Goal: Task Accomplishment & Management: Use online tool/utility

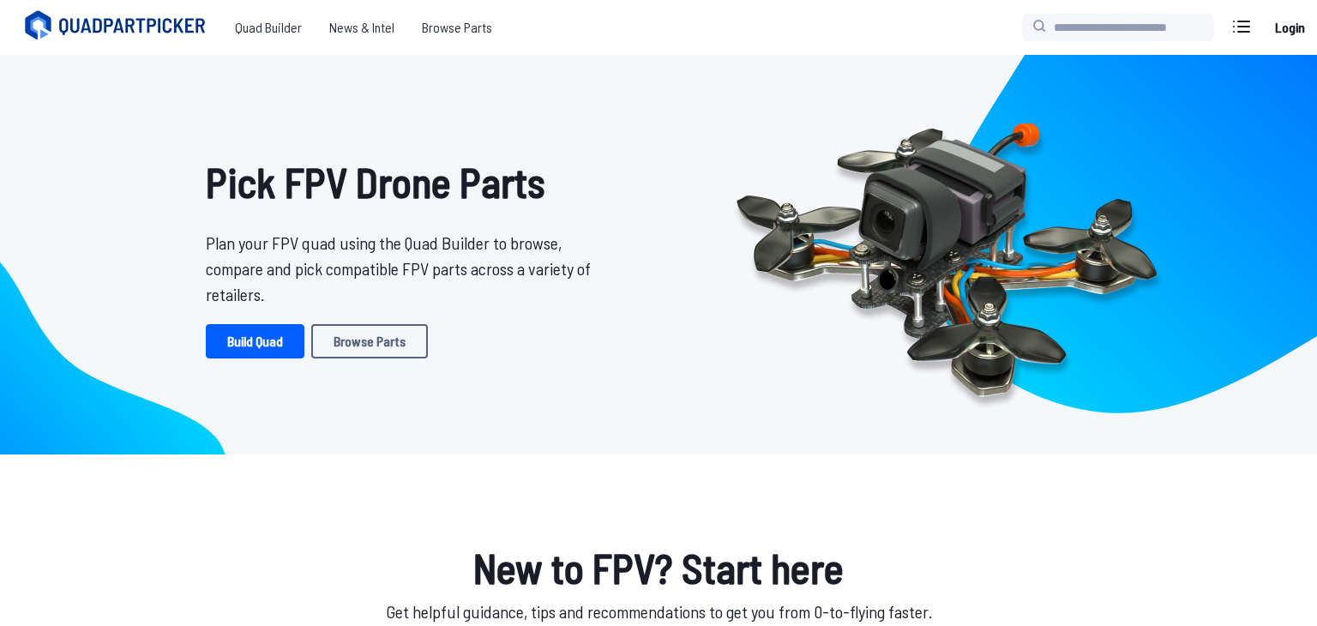
scroll to position [64, 0]
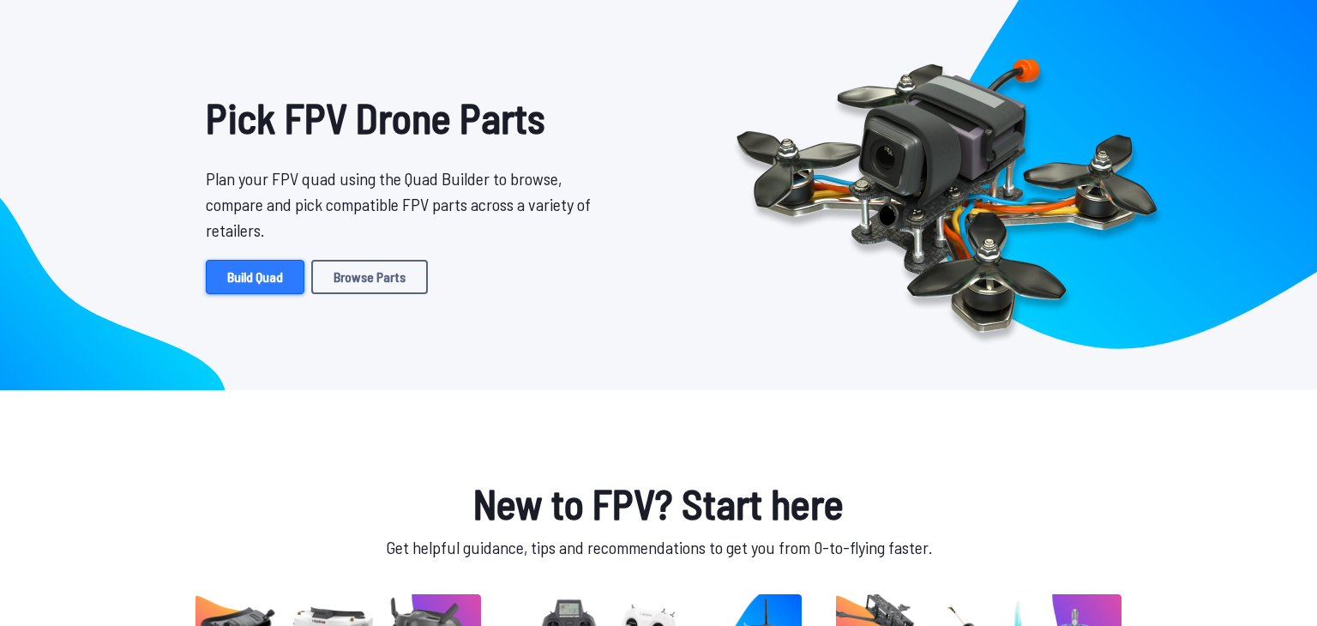
click at [269, 277] on link "Build Quad" at bounding box center [255, 277] width 99 height 34
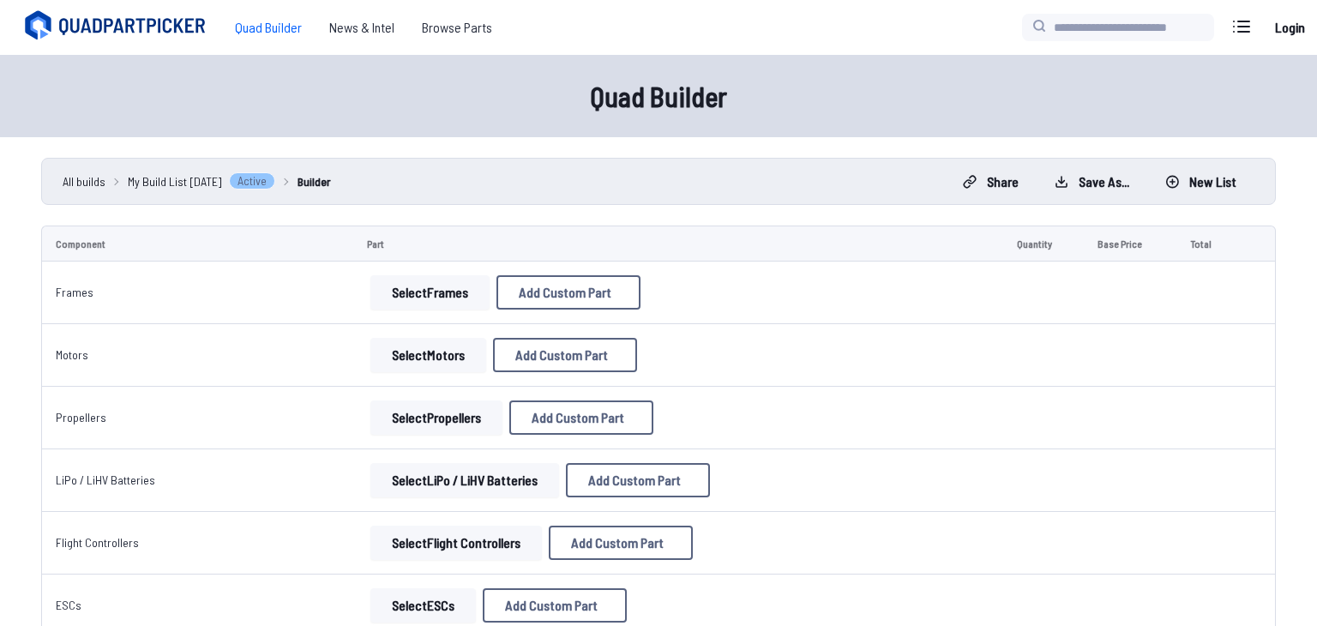
click at [437, 298] on button "Select Frames" at bounding box center [430, 292] width 119 height 34
click at [455, 303] on button "Select Frames" at bounding box center [430, 292] width 119 height 34
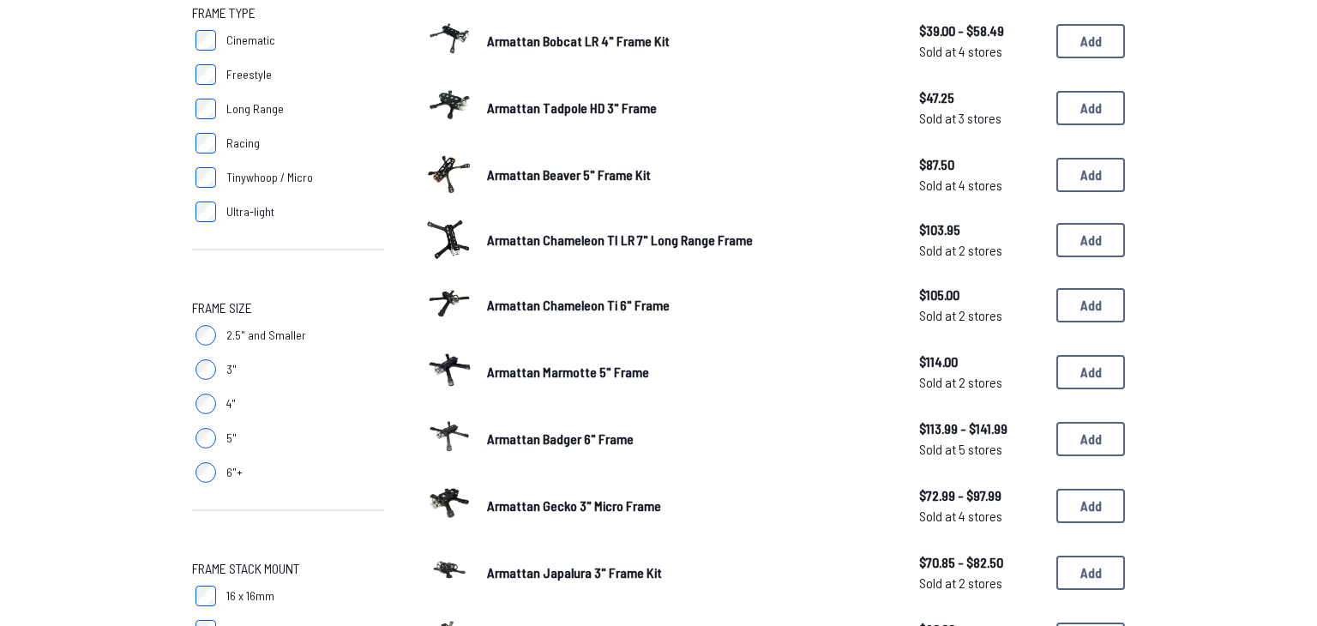
scroll to position [276, 0]
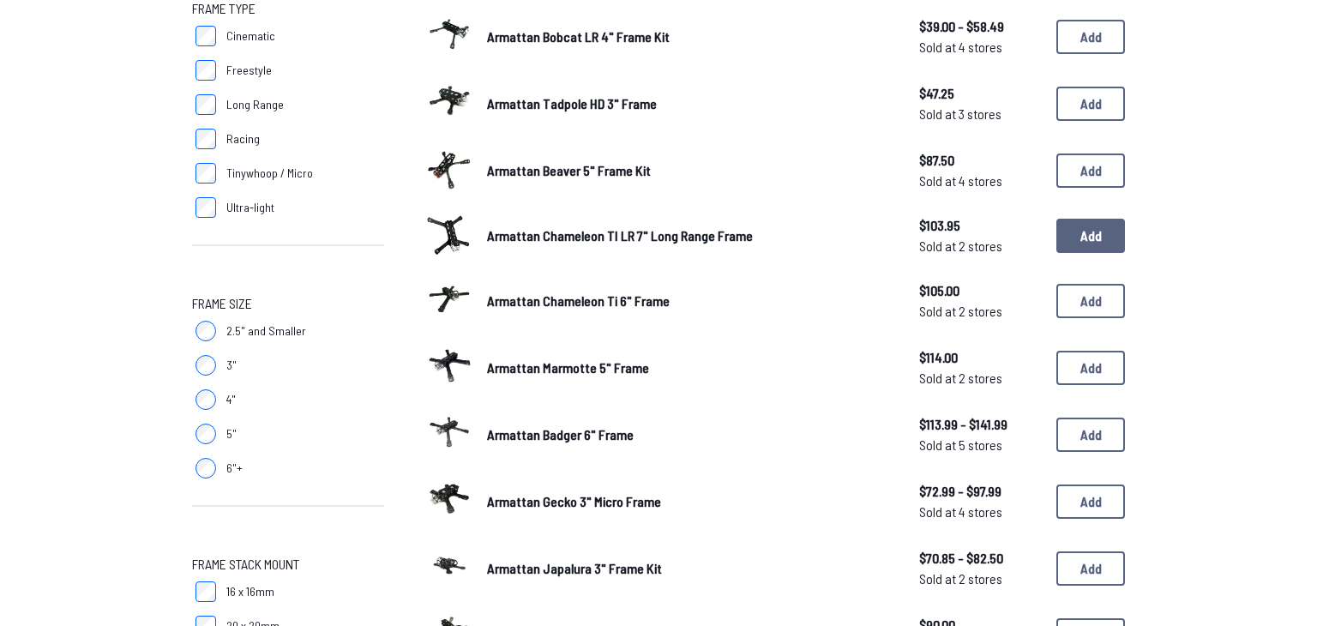
click at [1106, 246] on button "Add" at bounding box center [1091, 236] width 69 height 34
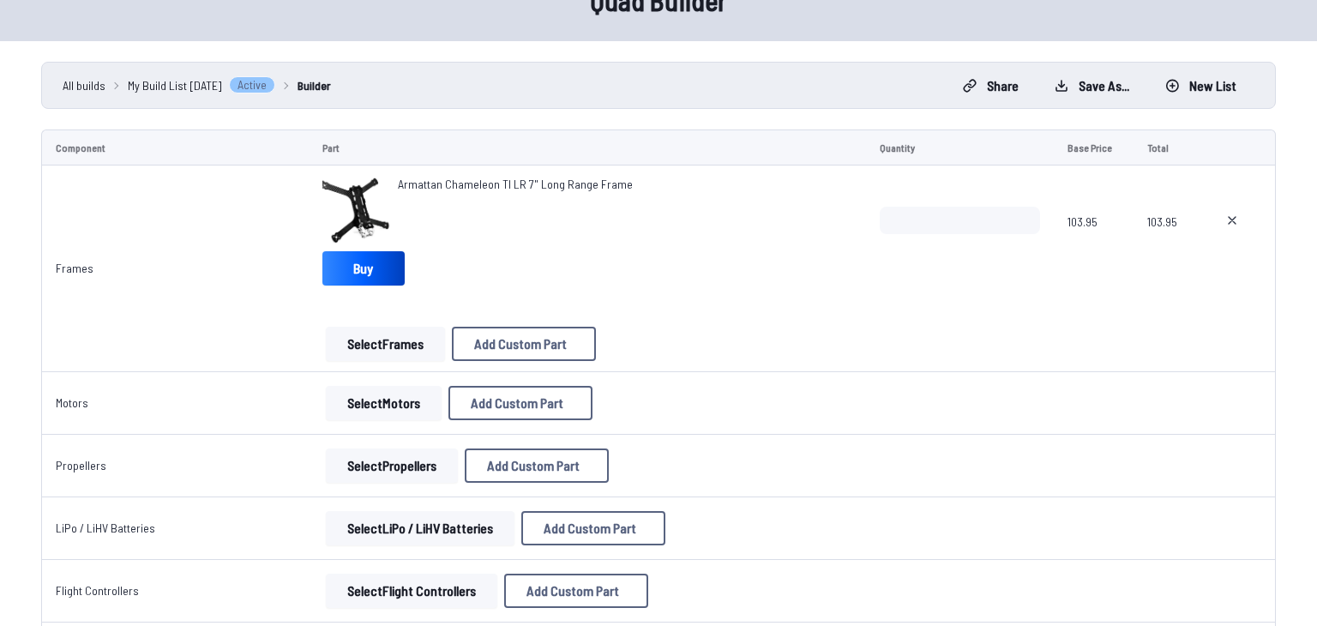
scroll to position [97, 0]
click at [382, 398] on button "Select Motors" at bounding box center [384, 402] width 116 height 34
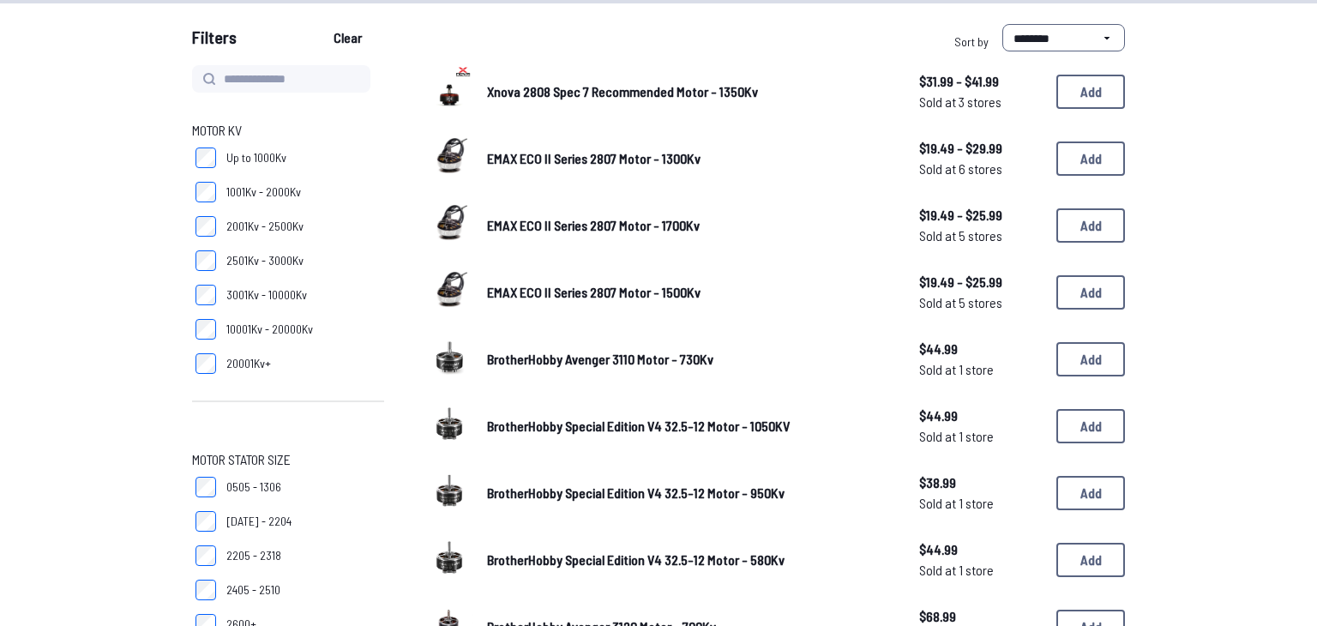
scroll to position [154, 0]
click at [1096, 99] on button "Add" at bounding box center [1091, 92] width 69 height 34
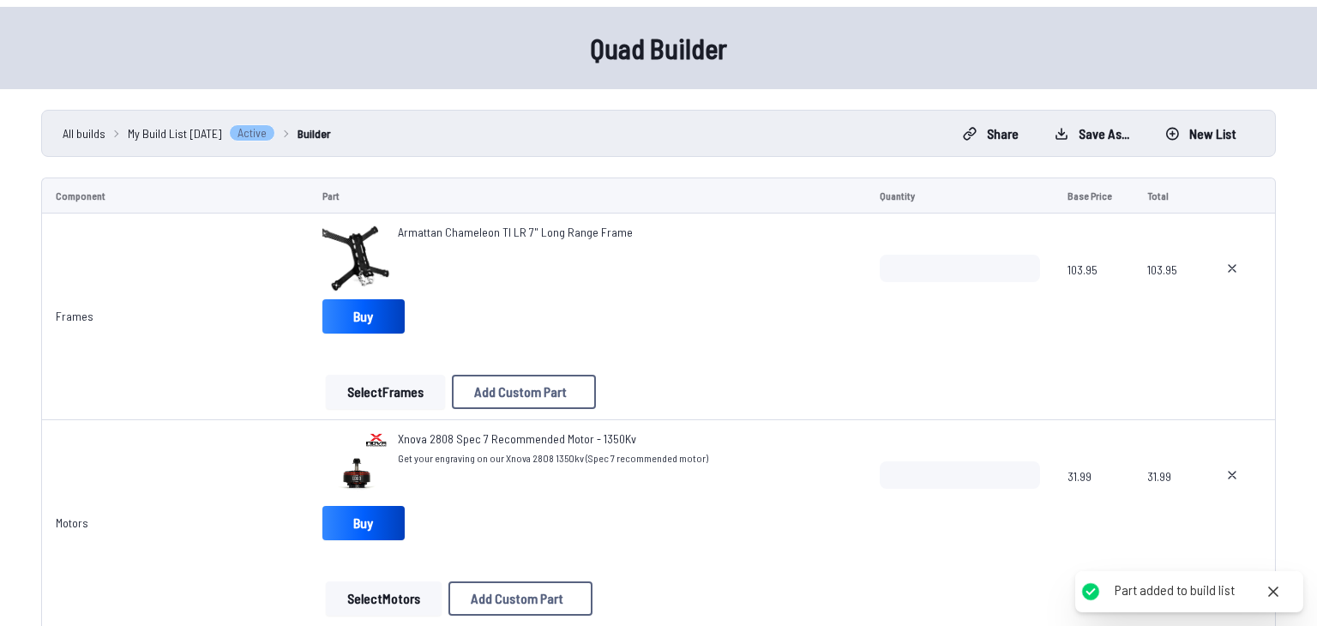
scroll to position [77, 0]
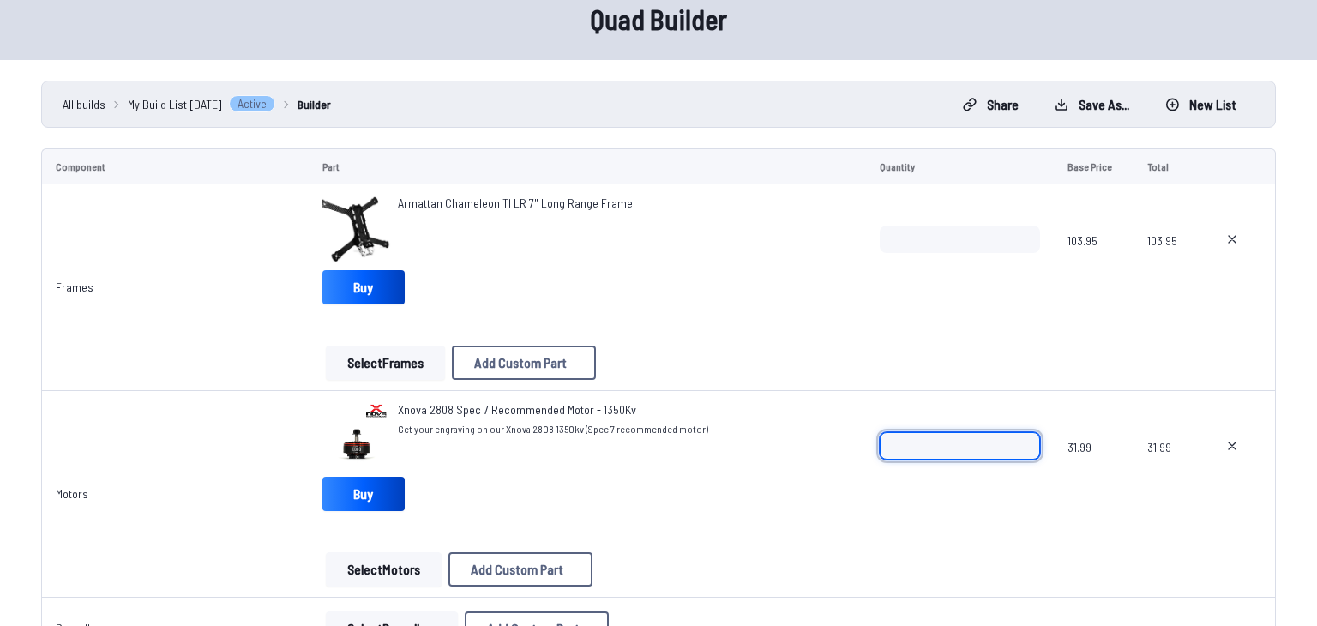
click at [922, 441] on input "*" at bounding box center [960, 445] width 160 height 27
click at [1027, 438] on input "*" at bounding box center [960, 445] width 160 height 27
type input "*"
click at [1027, 438] on input "*" at bounding box center [960, 445] width 160 height 27
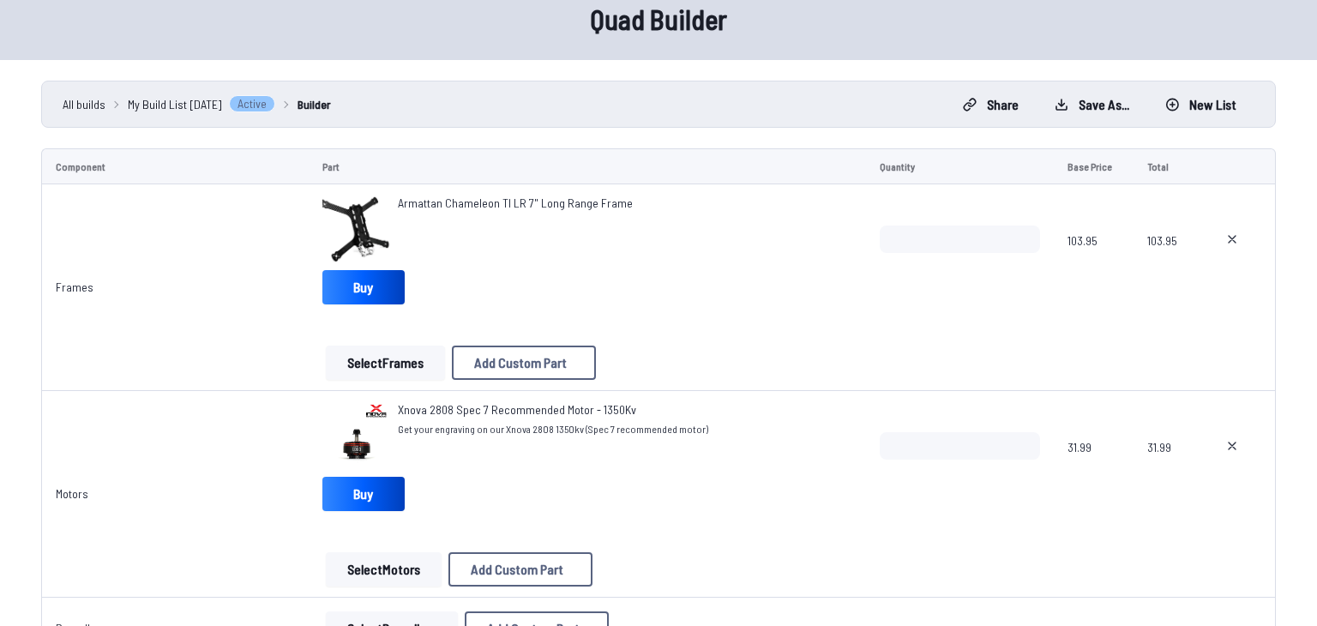
click at [778, 497] on div "Xnova 2808 Spec 7 Recommended Motor - 1350Kv Get your engraving on our Xnova 28…" at bounding box center [588, 459] width 530 height 117
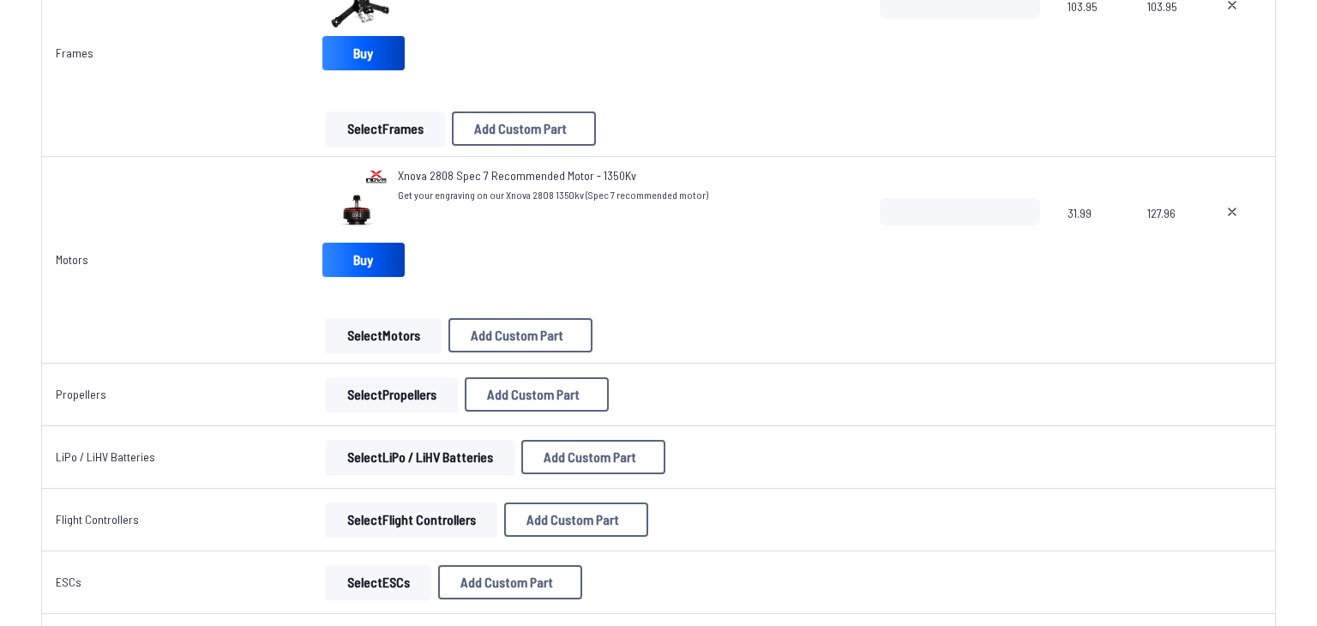
scroll to position [320, 0]
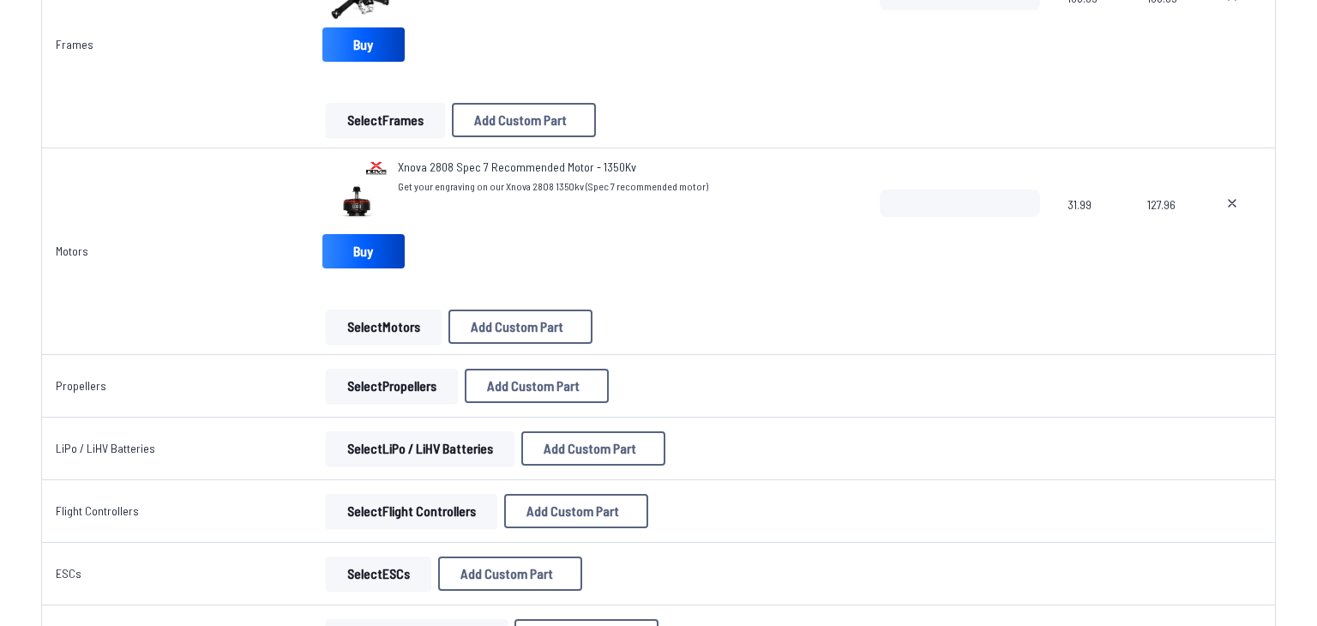
click at [375, 392] on button "Select Propellers" at bounding box center [392, 386] width 132 height 34
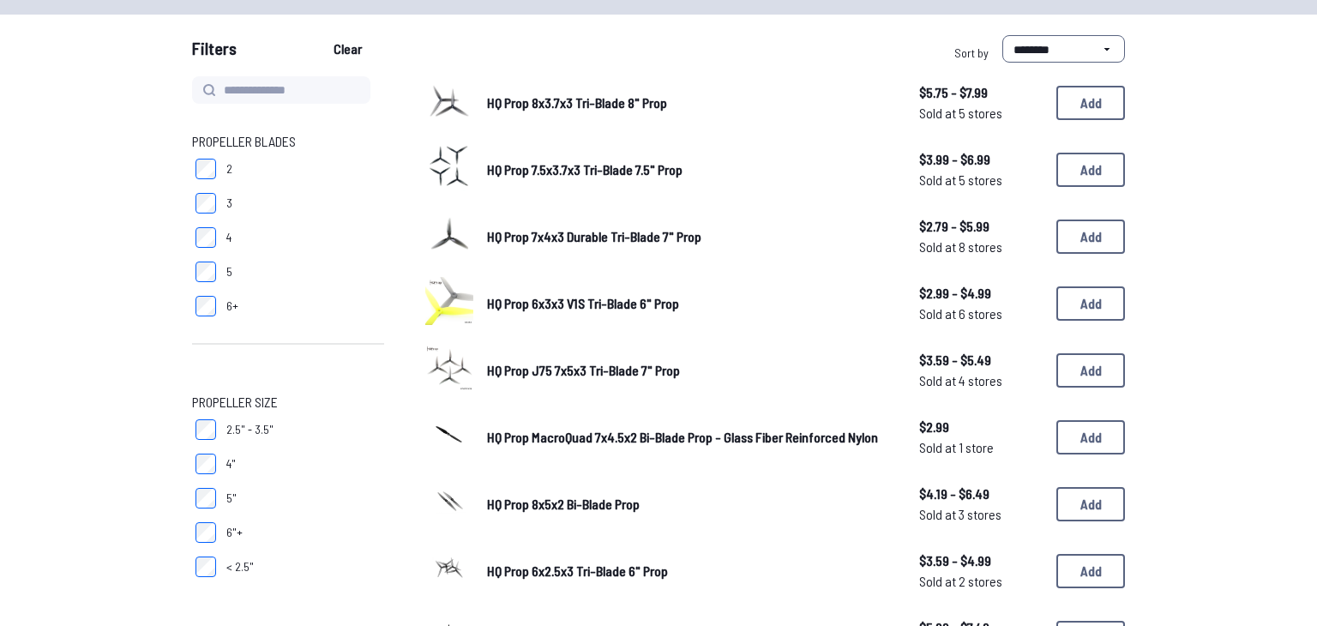
scroll to position [144, 0]
click at [1092, 244] on button "Add" at bounding box center [1091, 236] width 69 height 34
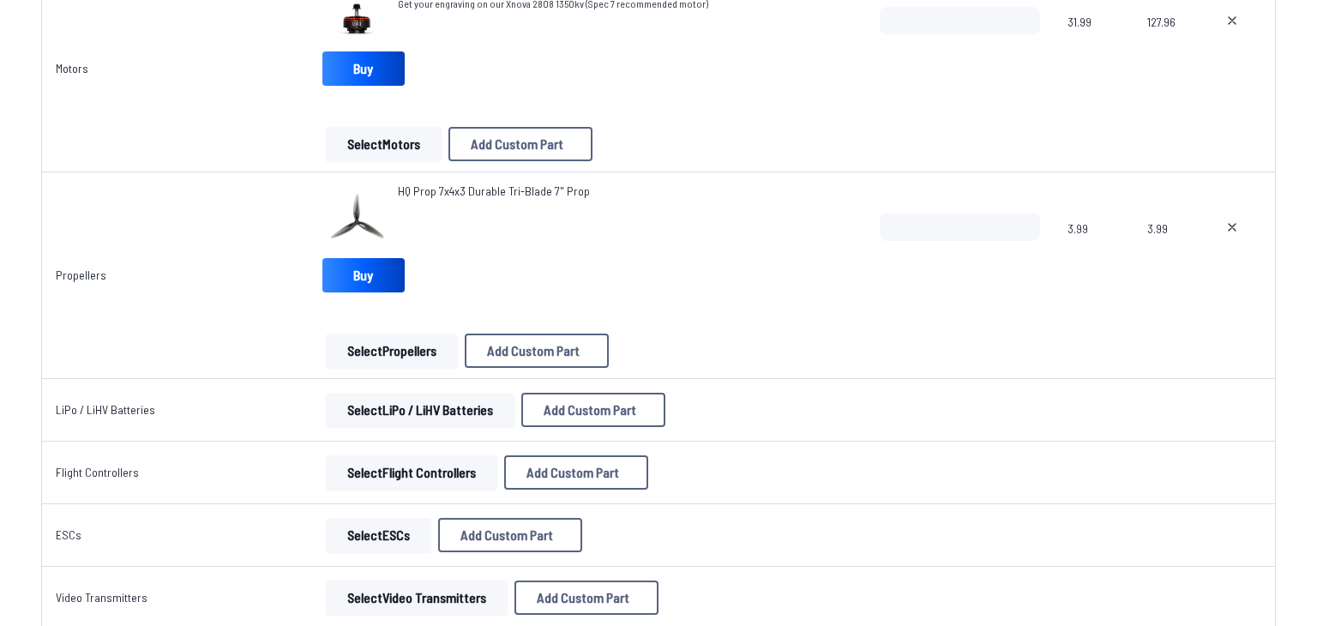
scroll to position [504, 0]
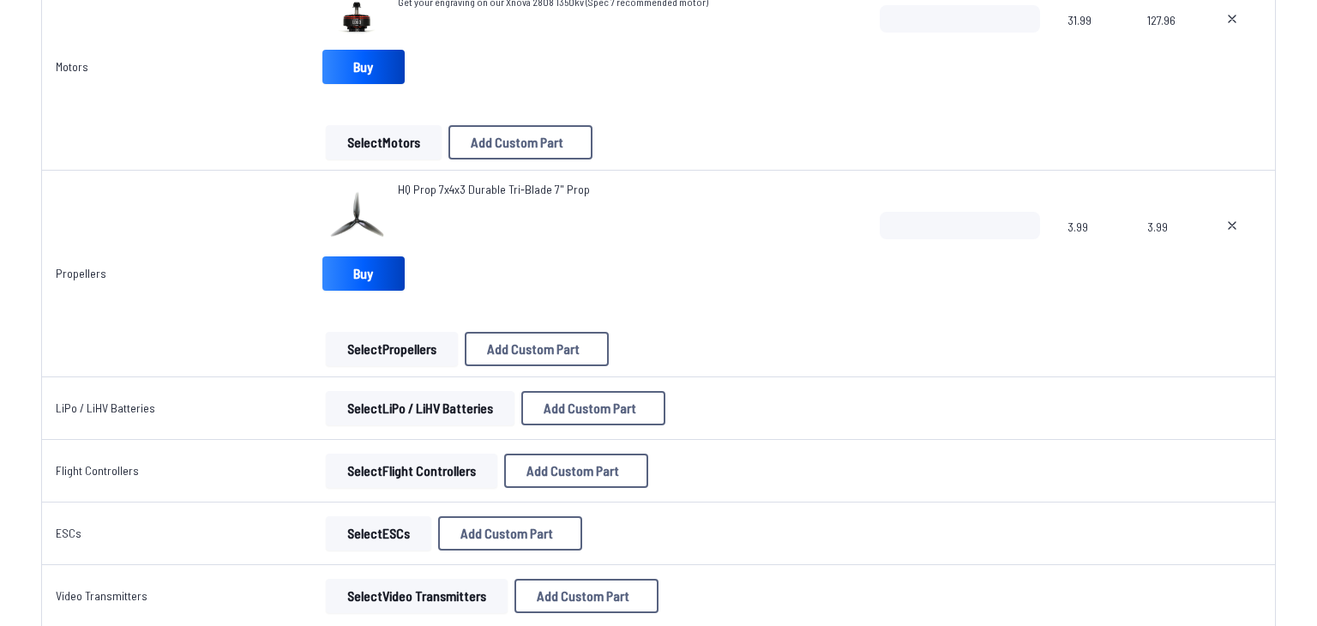
click at [350, 344] on button "Select Propellers" at bounding box center [392, 349] width 132 height 34
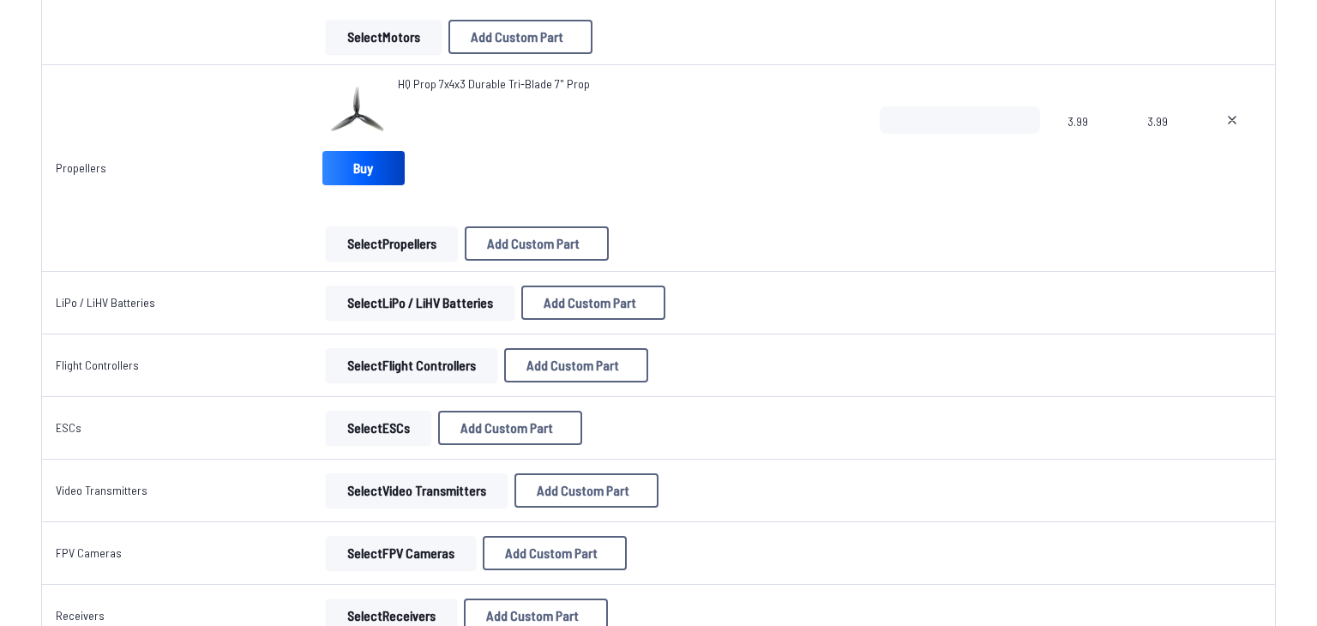
scroll to position [611, 0]
click at [435, 310] on button "Select LiPo / LiHV Batteries" at bounding box center [420, 302] width 189 height 34
click at [435, 294] on button "Select LiPo / LiHV Batteries" at bounding box center [420, 302] width 189 height 34
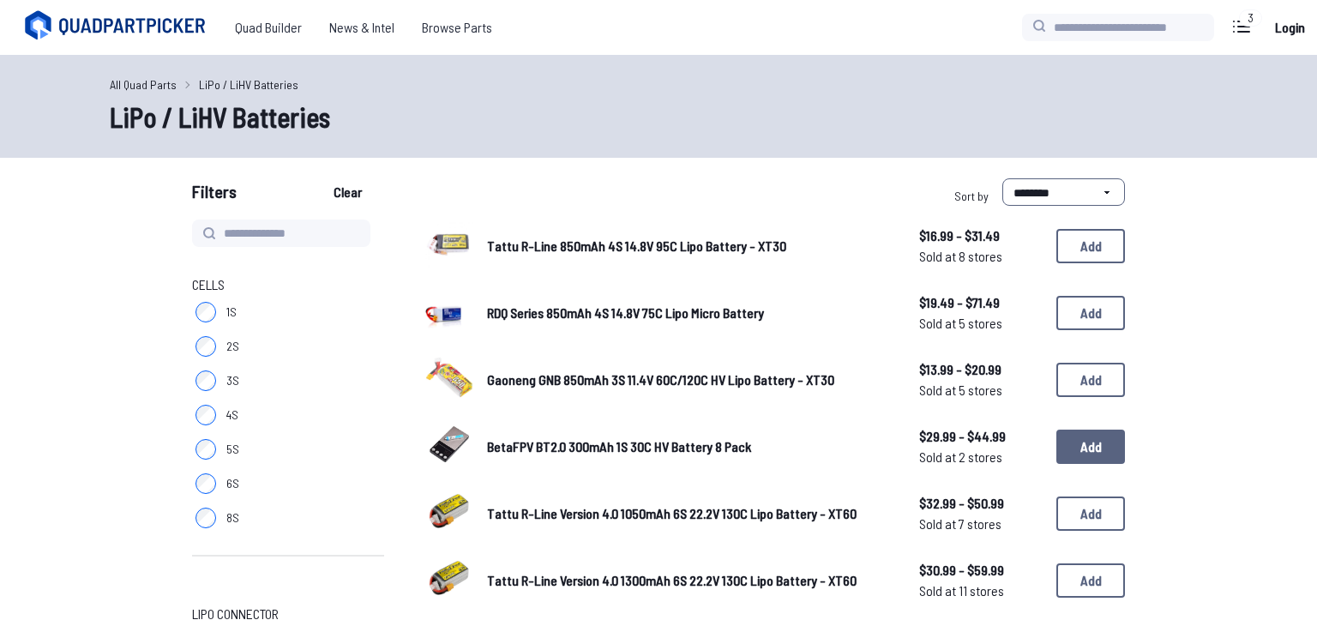
click at [1109, 446] on button "Add" at bounding box center [1091, 447] width 69 height 34
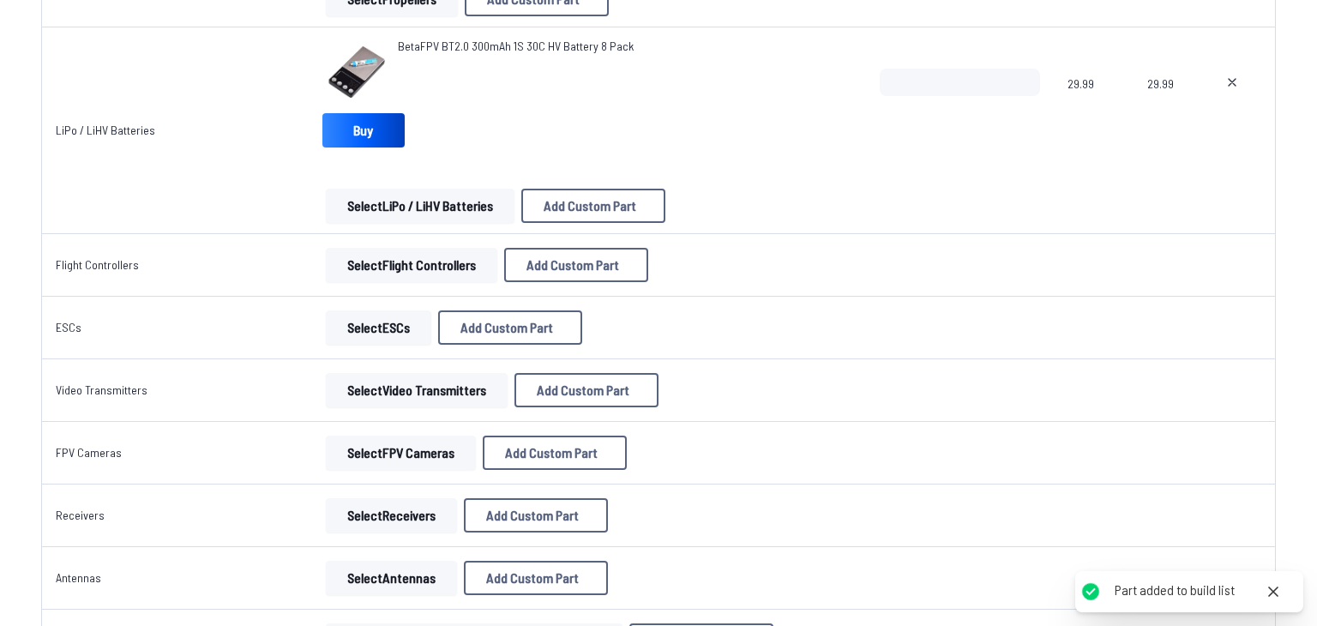
scroll to position [857, 0]
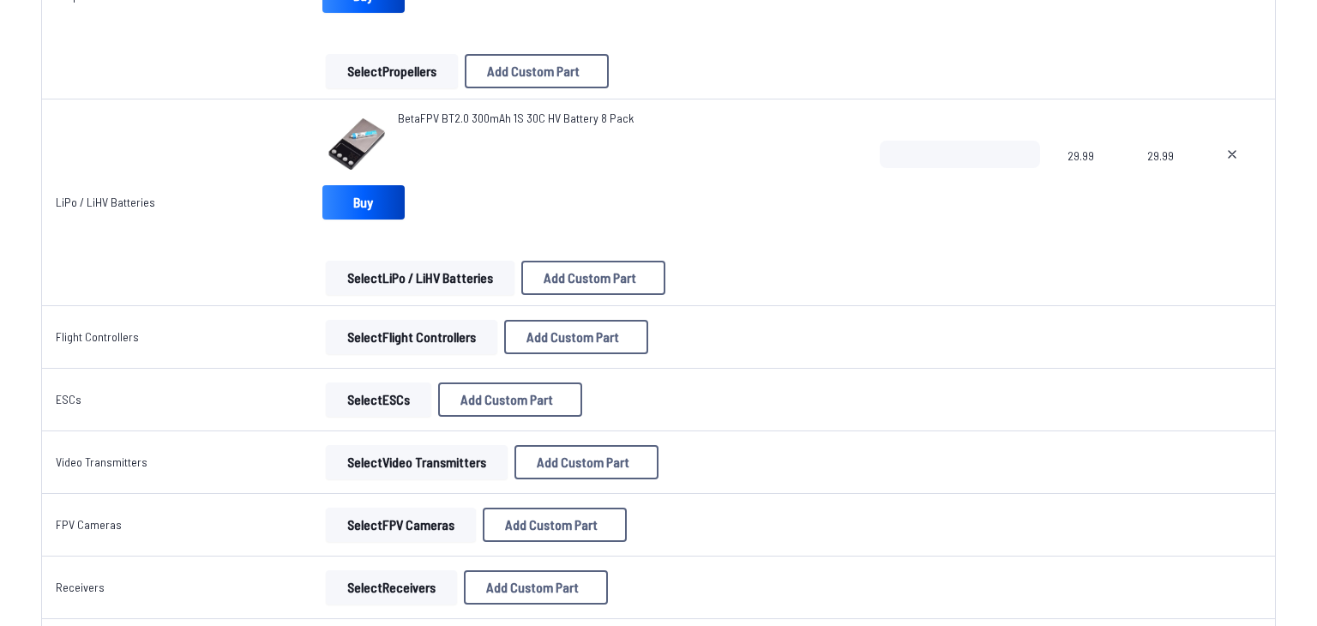
scroll to position [783, 0]
click at [409, 335] on button "Select Flight Controllers" at bounding box center [412, 336] width 172 height 34
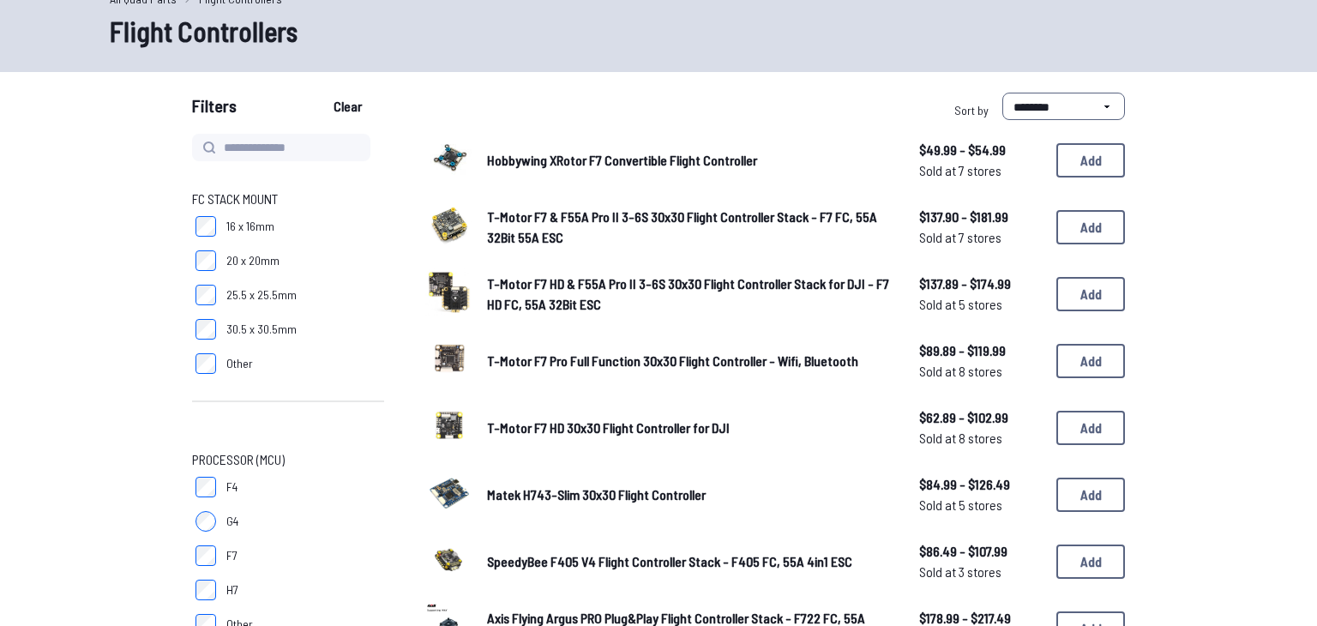
scroll to position [88, 0]
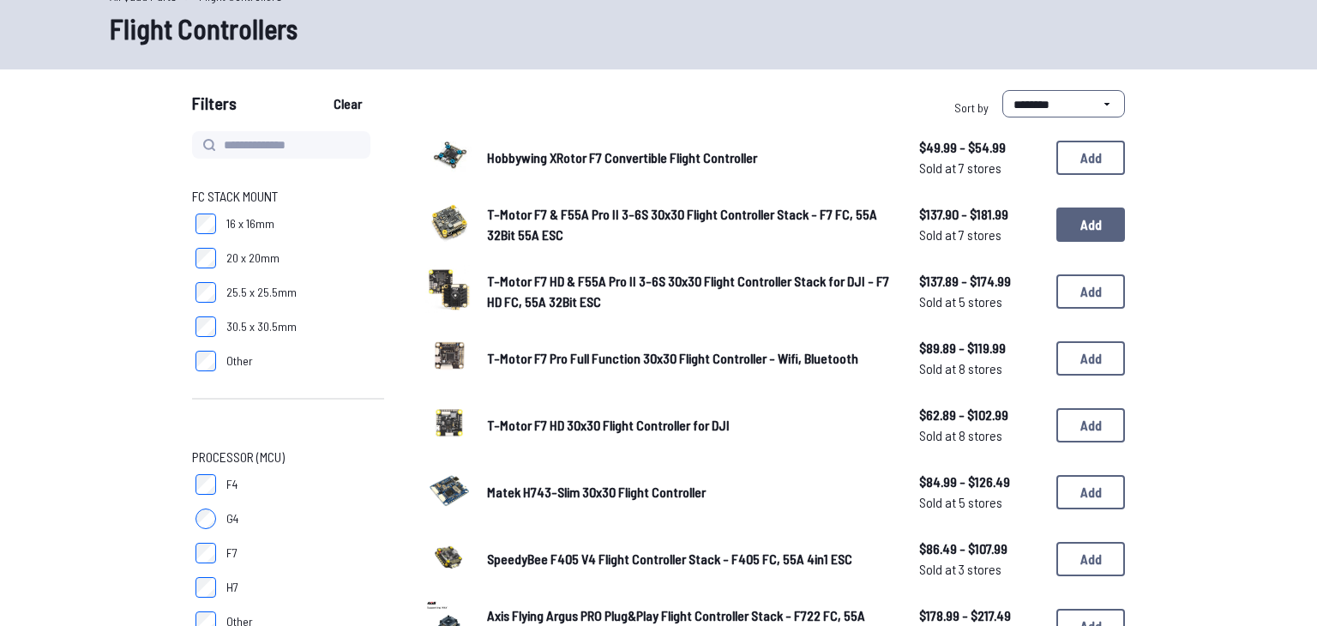
click at [1098, 229] on button "Add" at bounding box center [1091, 225] width 69 height 34
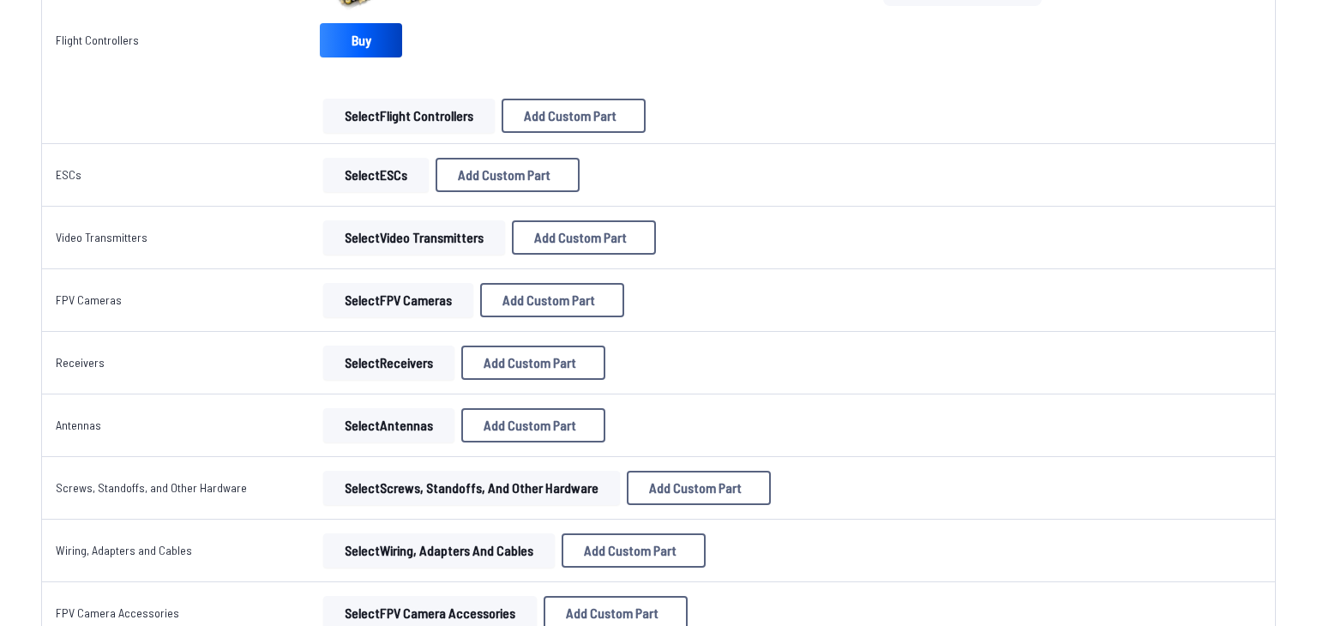
scroll to position [1153, 0]
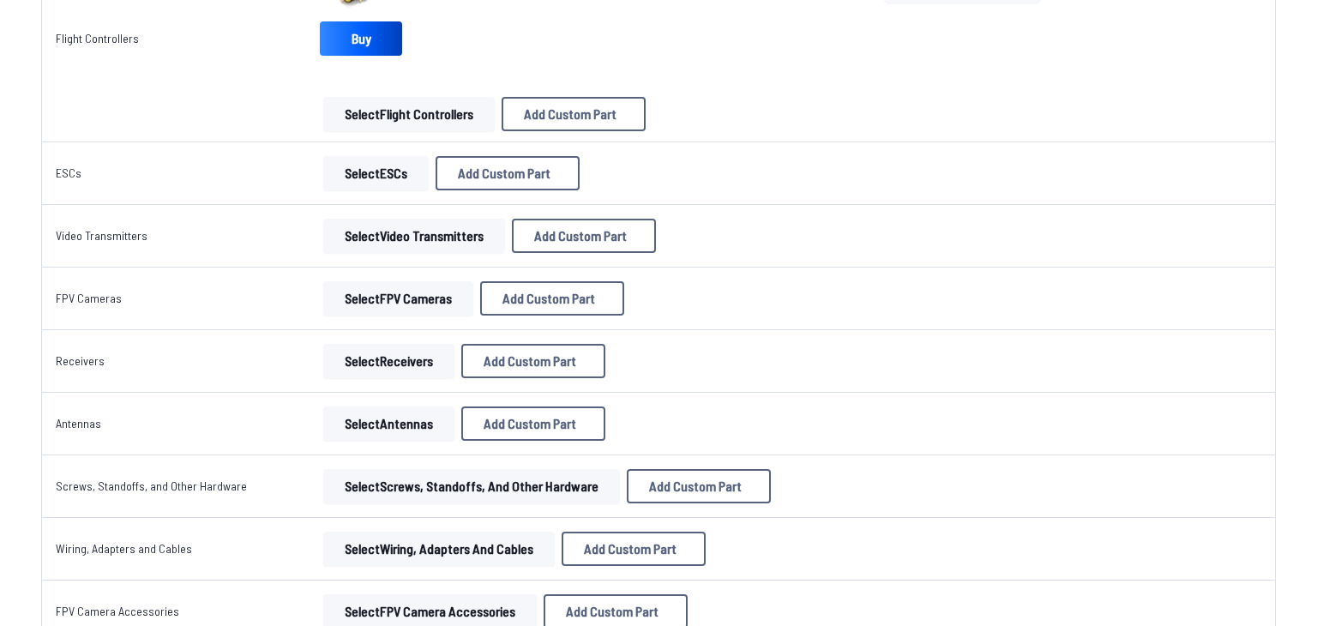
click at [351, 172] on button "Select ESCs" at bounding box center [375, 173] width 105 height 34
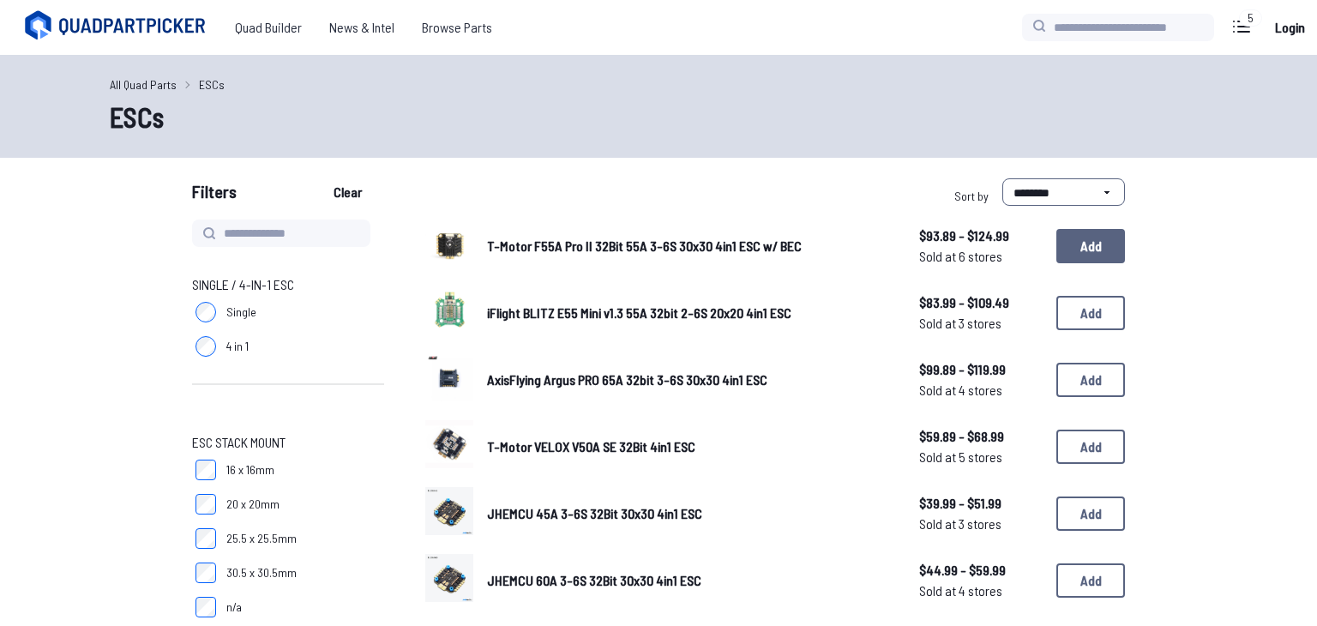
click at [1106, 258] on button "Add" at bounding box center [1091, 246] width 69 height 34
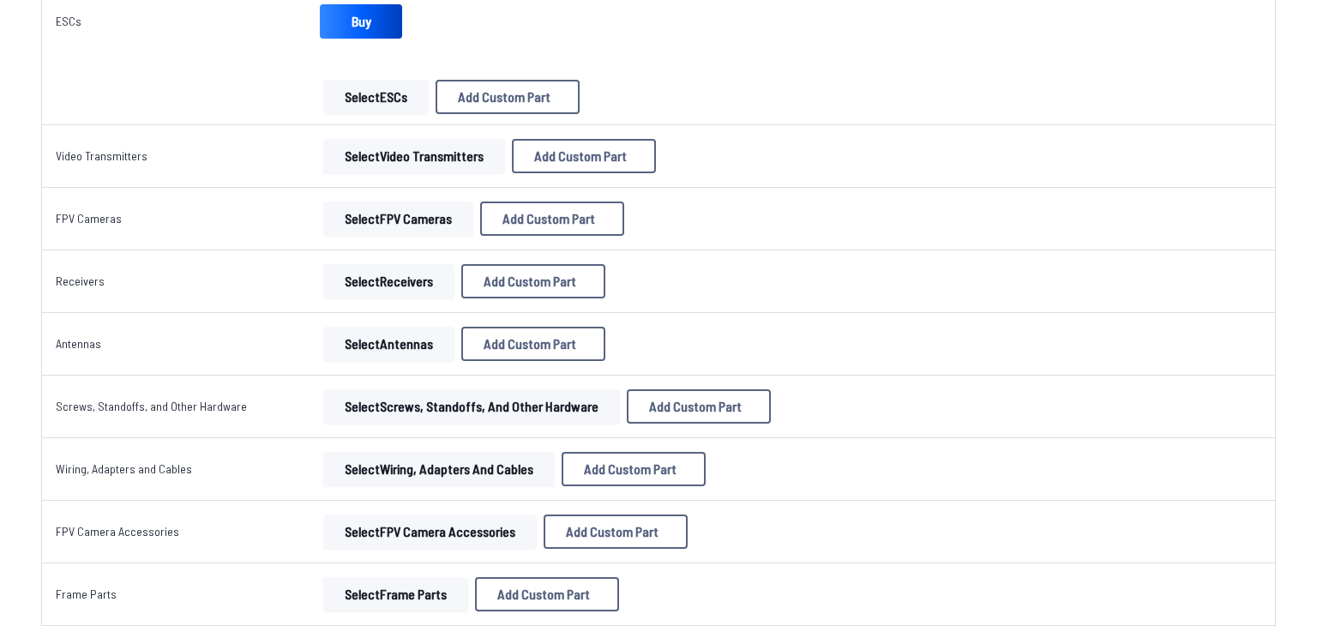
scroll to position [1379, 0]
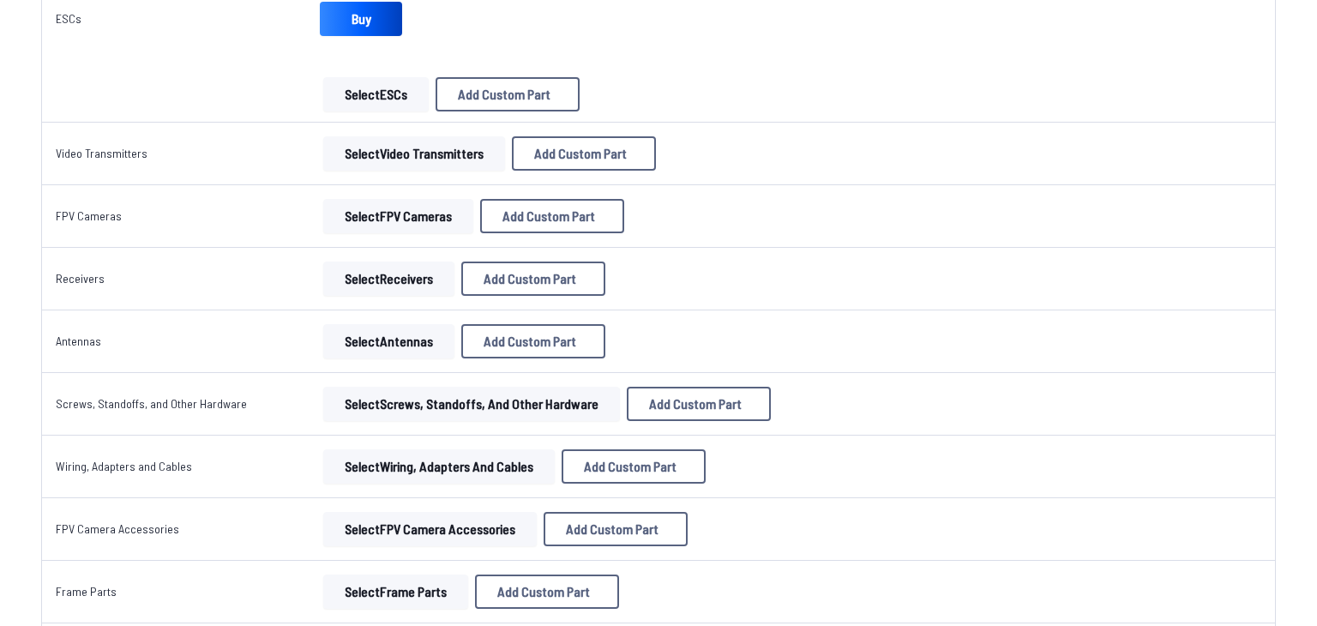
click at [440, 154] on button "Select Video Transmitters" at bounding box center [414, 153] width 182 height 34
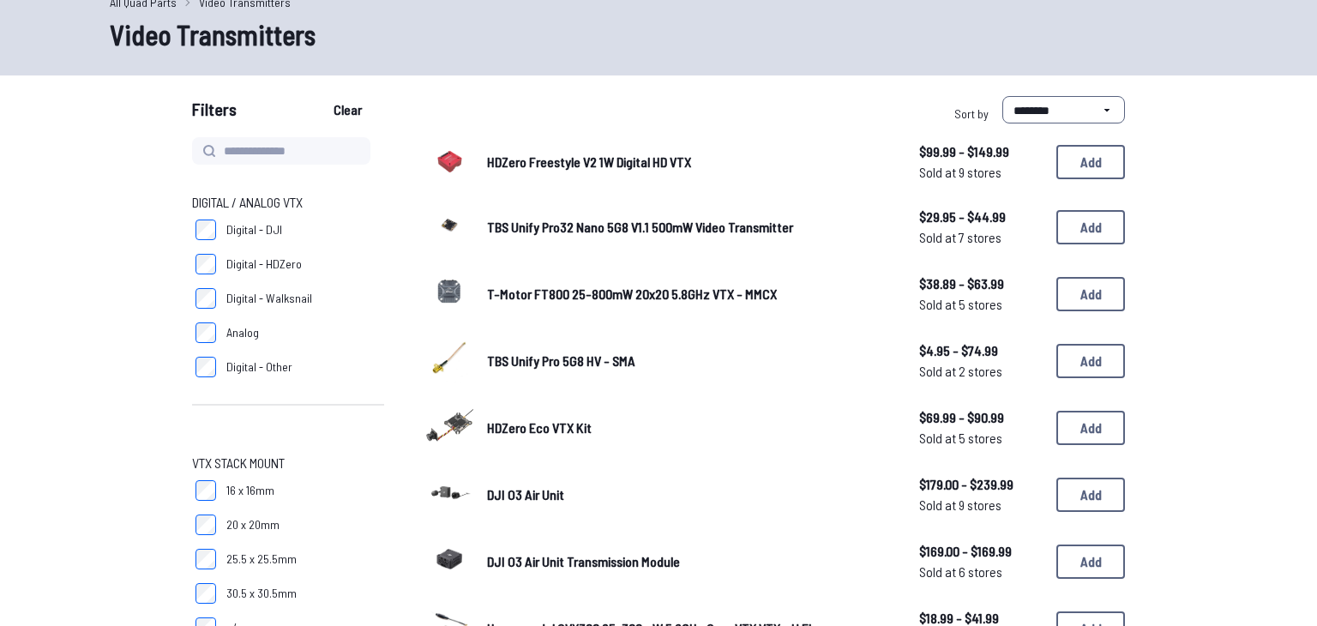
scroll to position [85, 0]
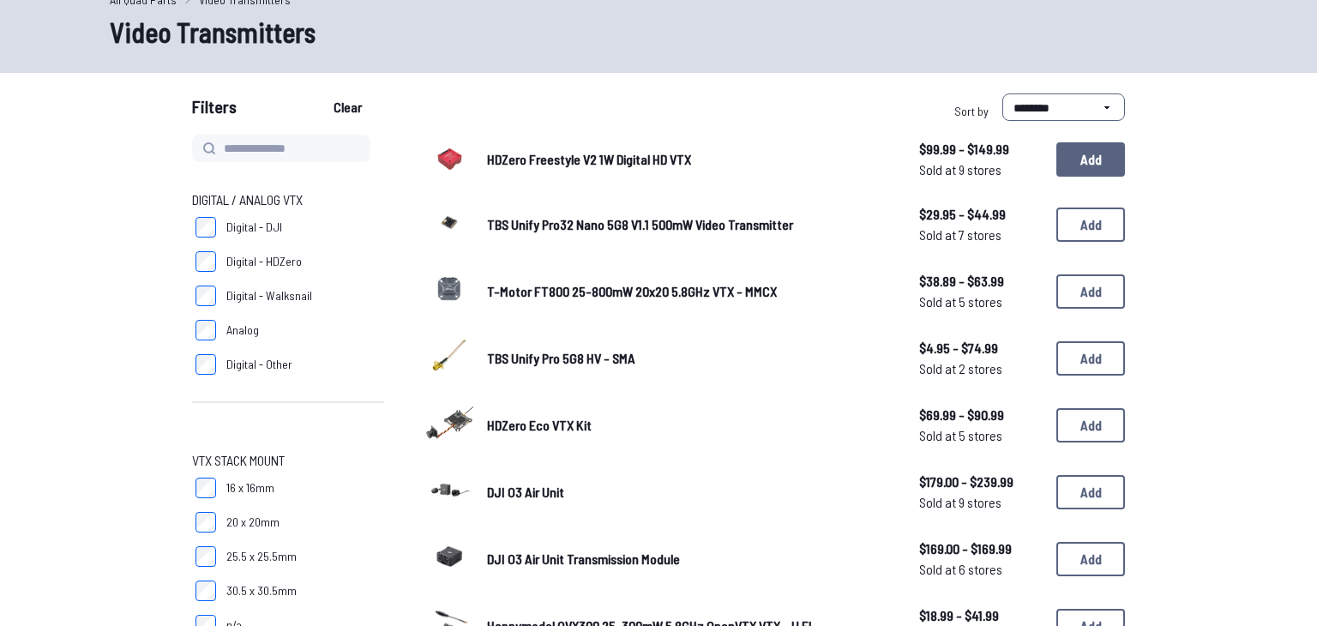
click at [1106, 155] on button "Add" at bounding box center [1091, 159] width 69 height 34
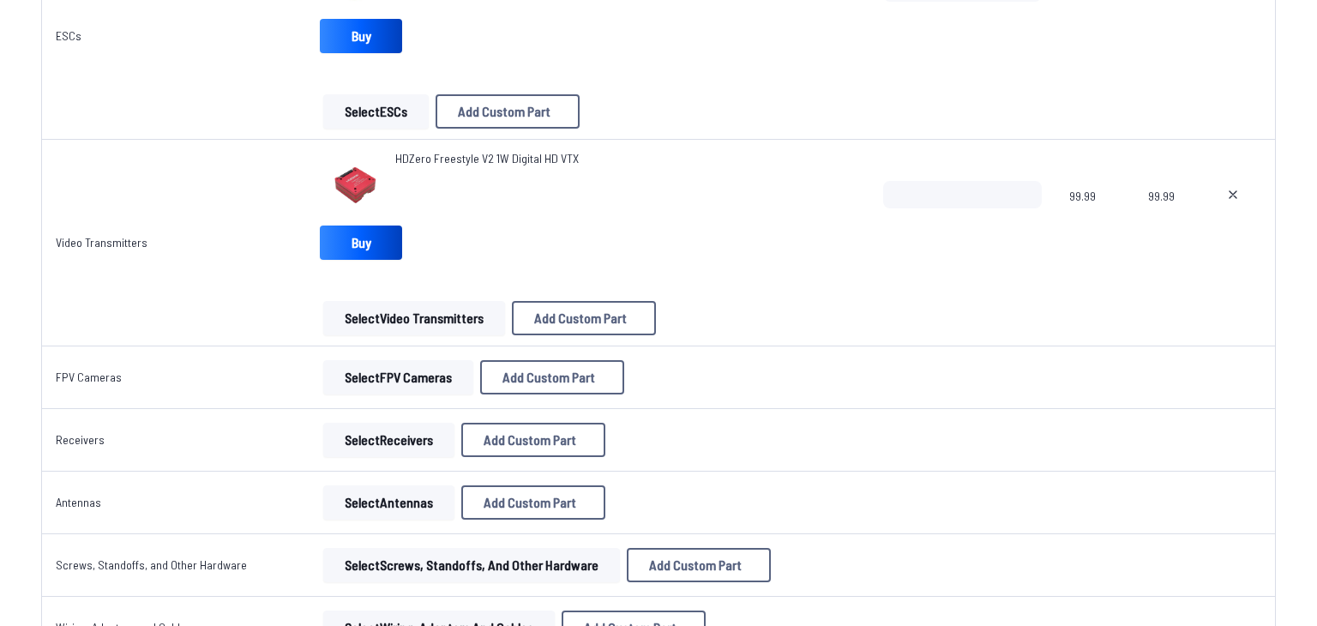
scroll to position [1363, 0]
click at [409, 373] on button "Select FPV Cameras" at bounding box center [398, 376] width 150 height 34
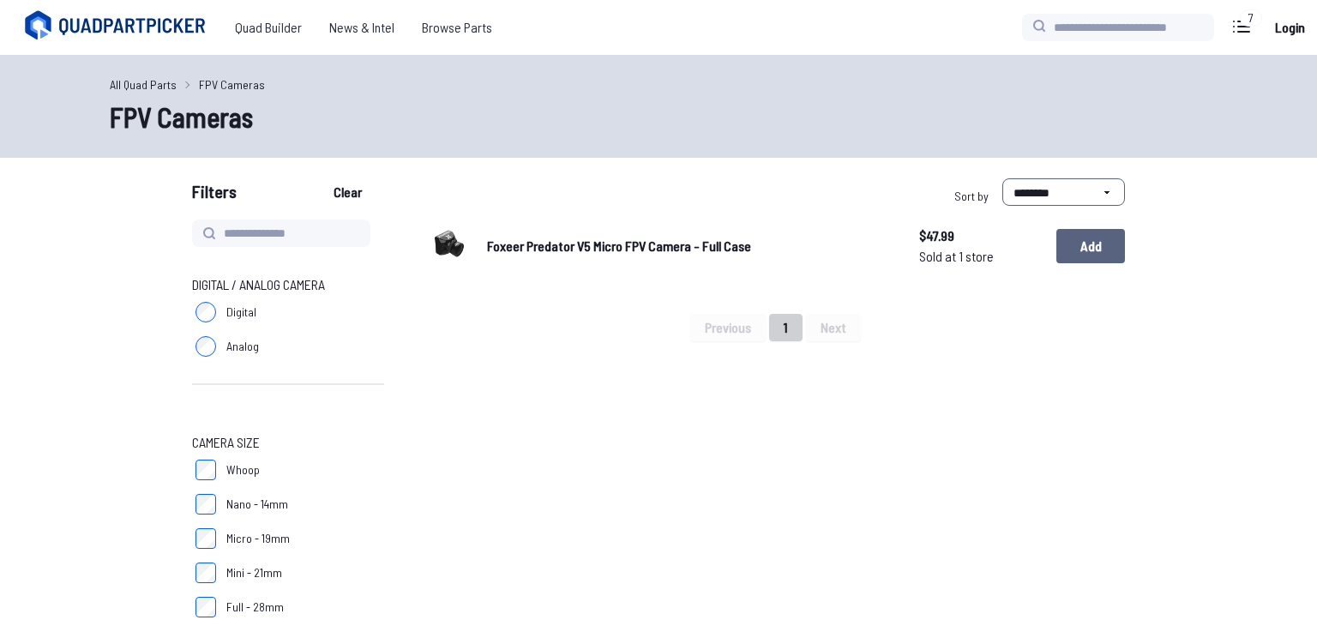
click at [1109, 245] on button "Add" at bounding box center [1091, 246] width 69 height 34
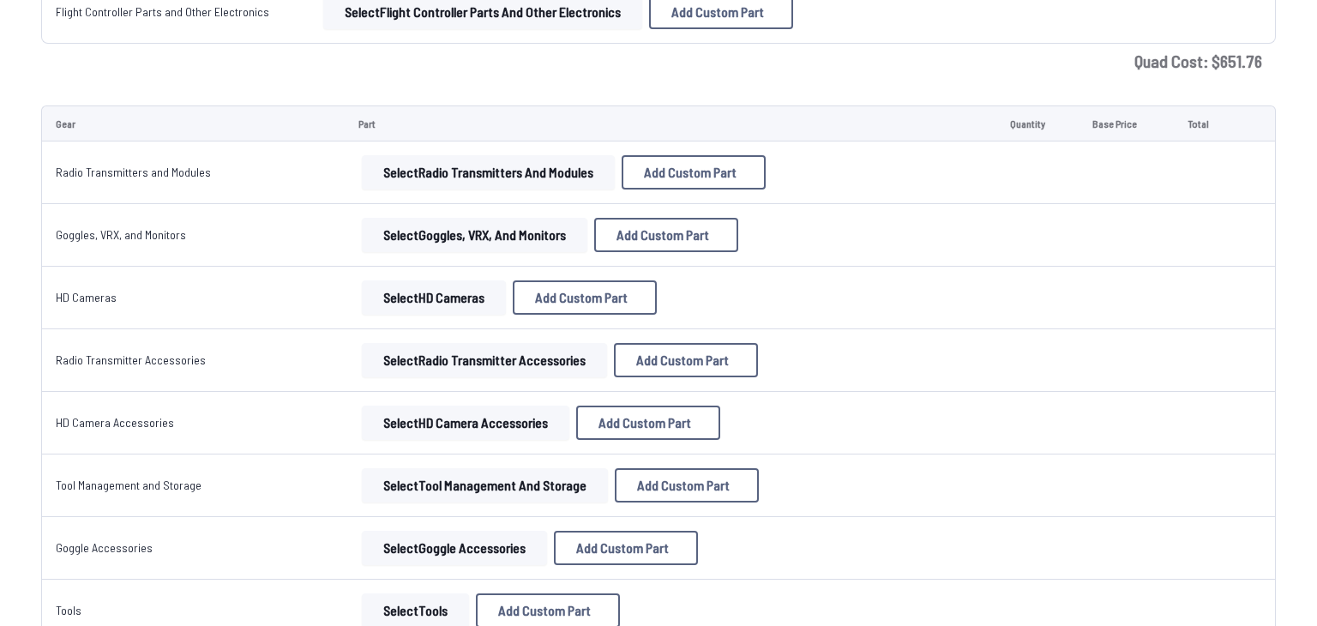
scroll to position [2306, 0]
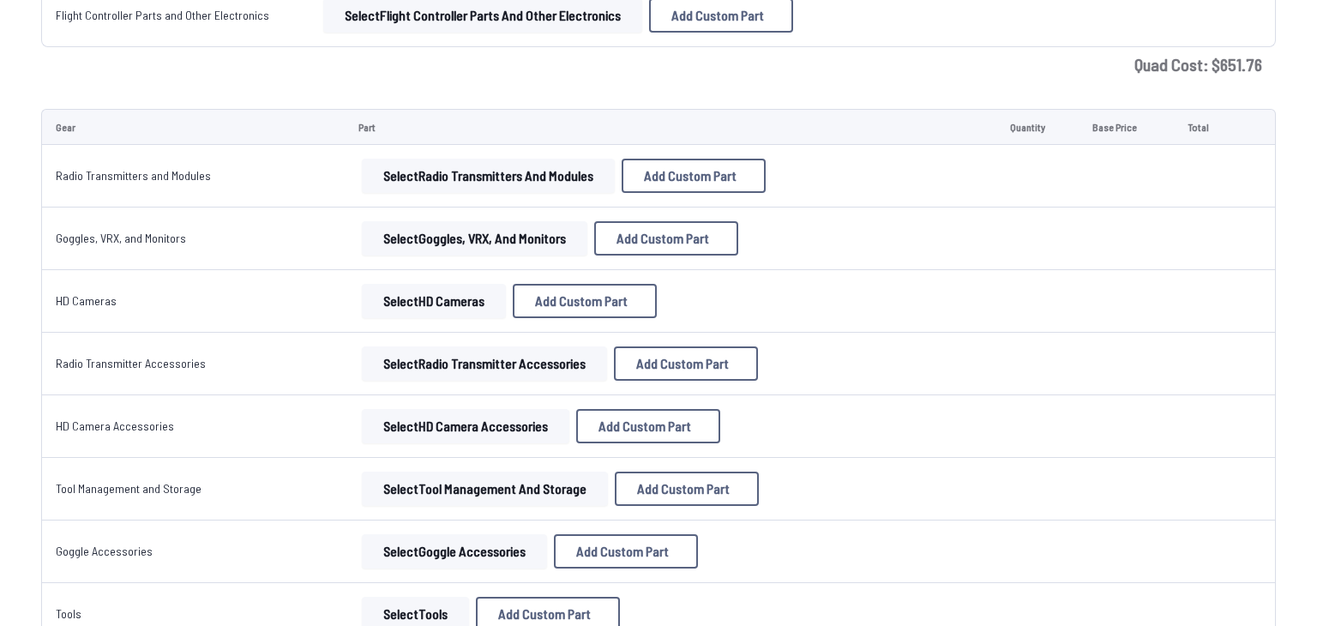
click at [436, 300] on button "Select HD Cameras" at bounding box center [434, 301] width 144 height 34
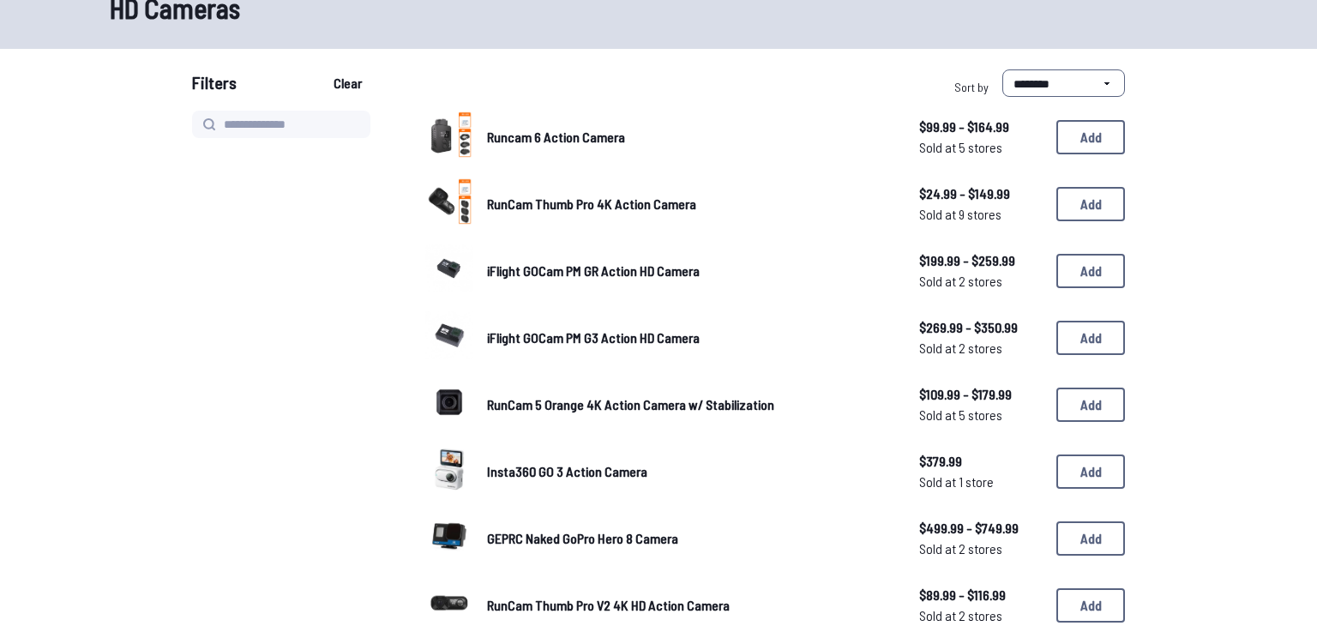
scroll to position [110, 0]
click at [1103, 216] on button "Add" at bounding box center [1091, 203] width 69 height 34
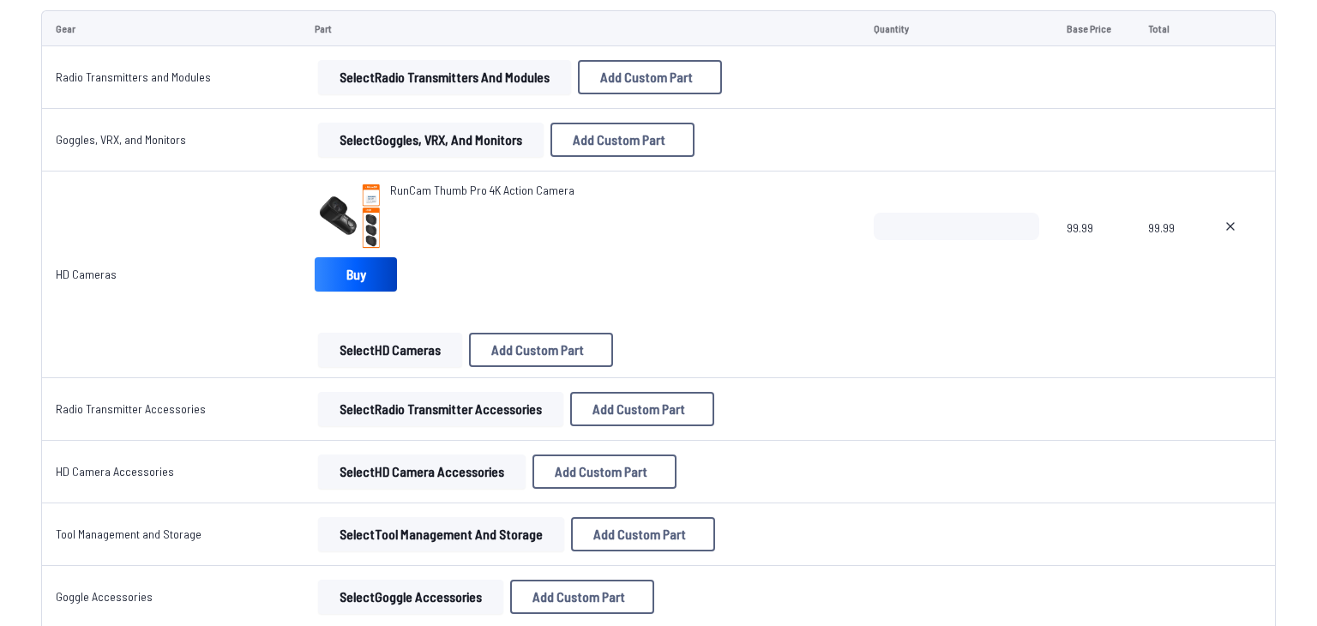
scroll to position [2402, 0]
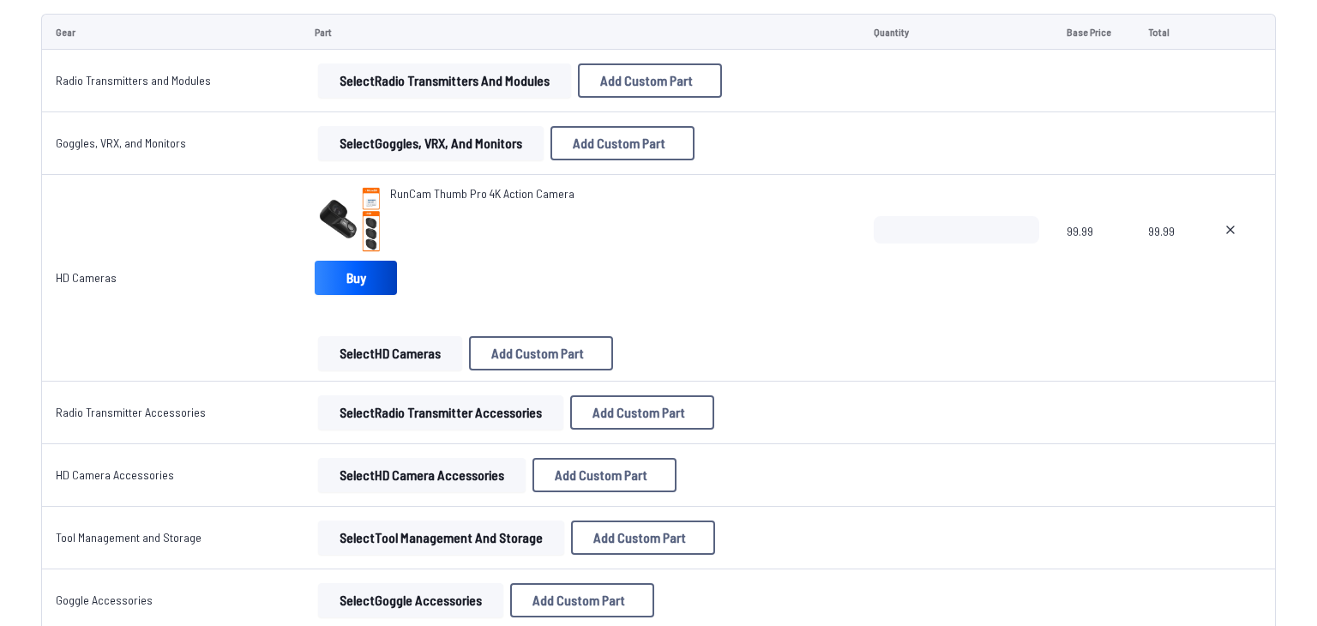
click at [408, 481] on button "Select HD Camera Accessories" at bounding box center [422, 475] width 208 height 34
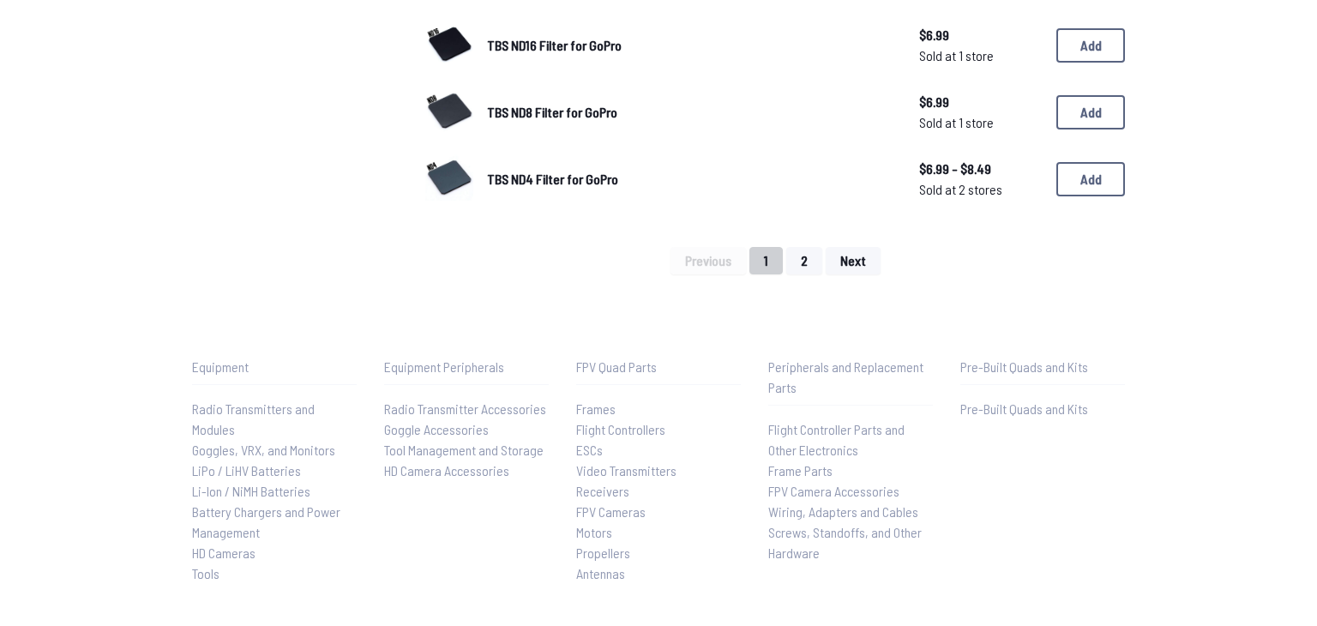
scroll to position [1399, 0]
